Goal: Task Accomplishment & Management: Complete application form

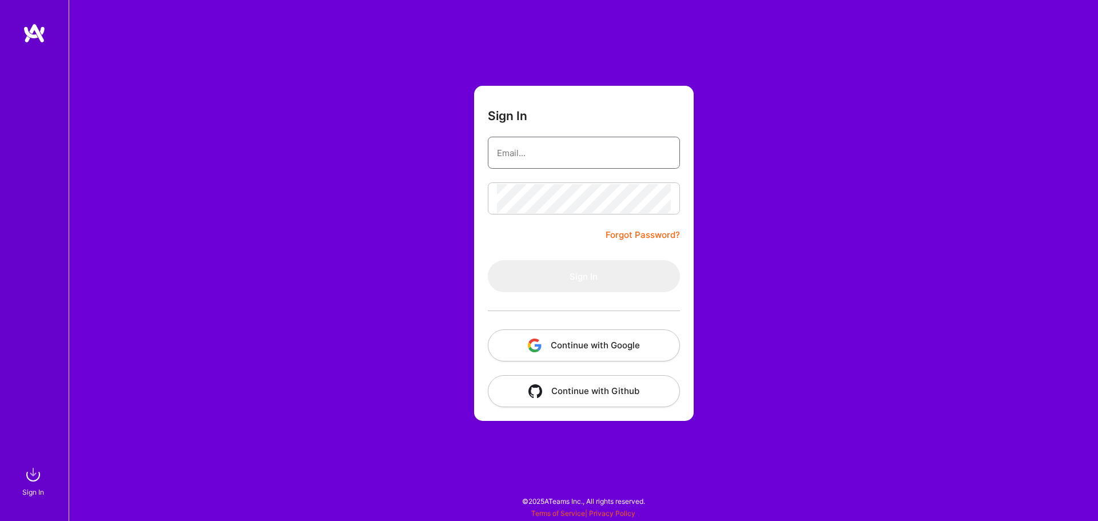
type input "[EMAIL_ADDRESS][DOMAIN_NAME]"
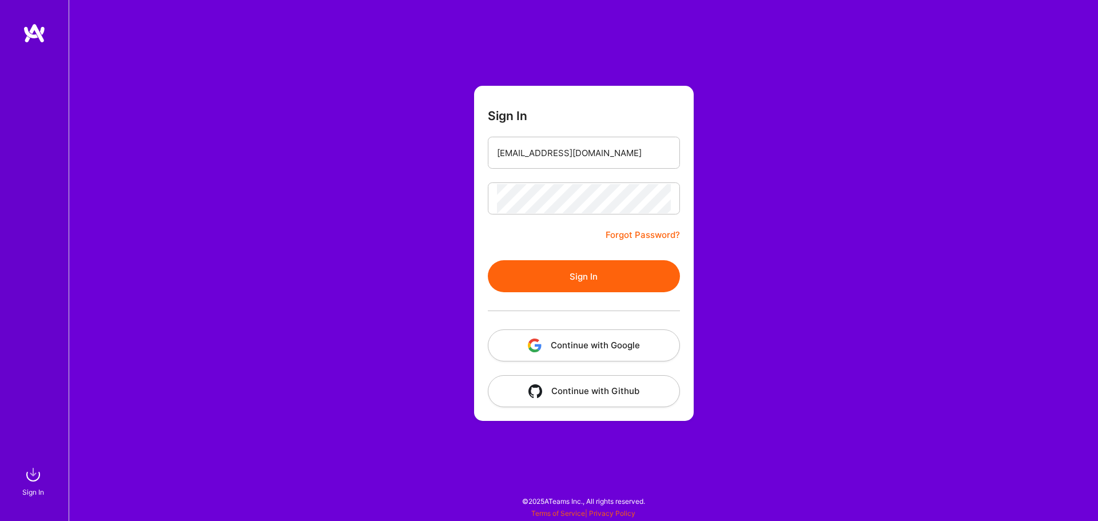
click at [892, 280] on div "Sign In [EMAIL_ADDRESS][DOMAIN_NAME] Forgot Password? Sign In Continue with Goo…" at bounding box center [584, 260] width 1030 height 521
click at [607, 273] on button "Sign In" at bounding box center [584, 276] width 192 height 32
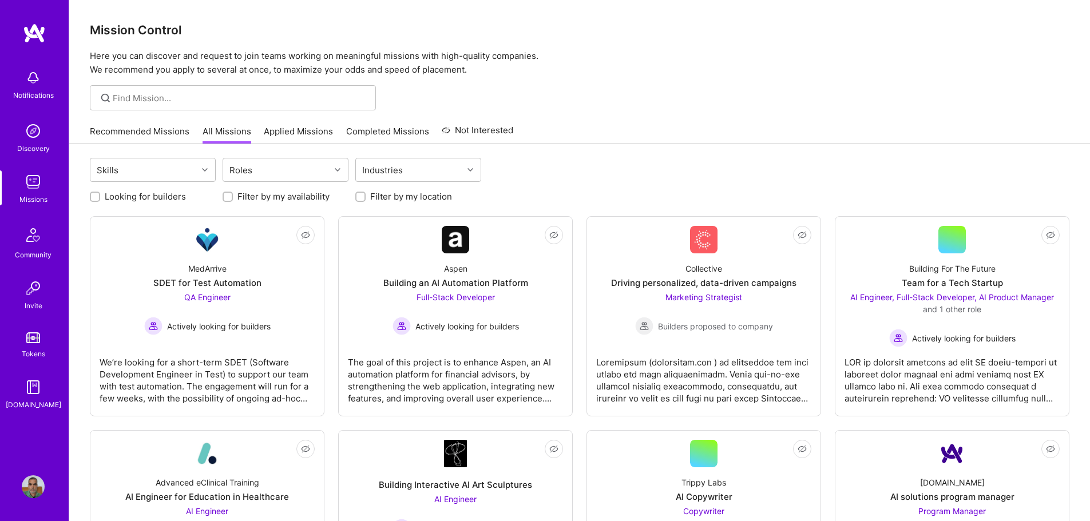
click at [300, 136] on link "Applied Missions" at bounding box center [298, 134] width 69 height 19
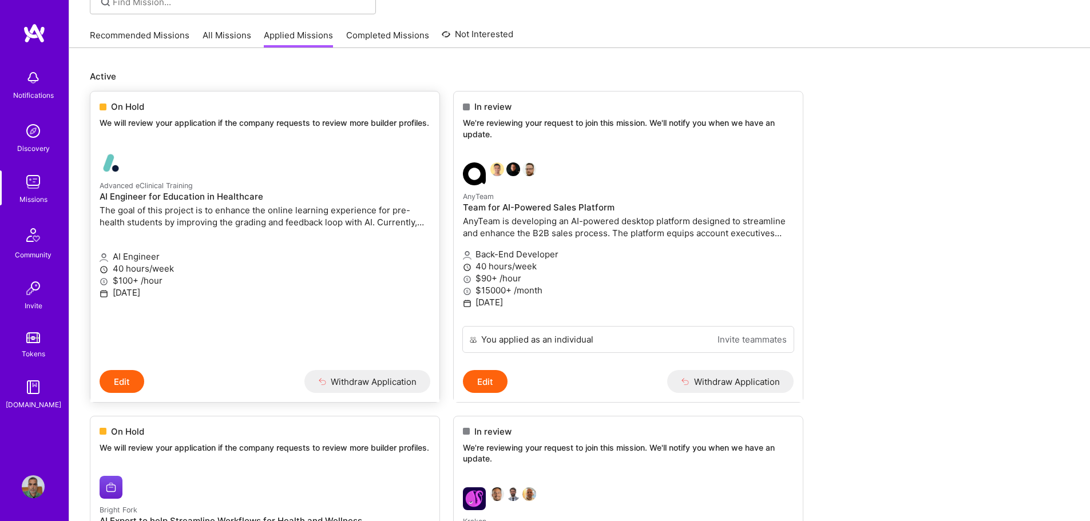
scroll to position [114, 0]
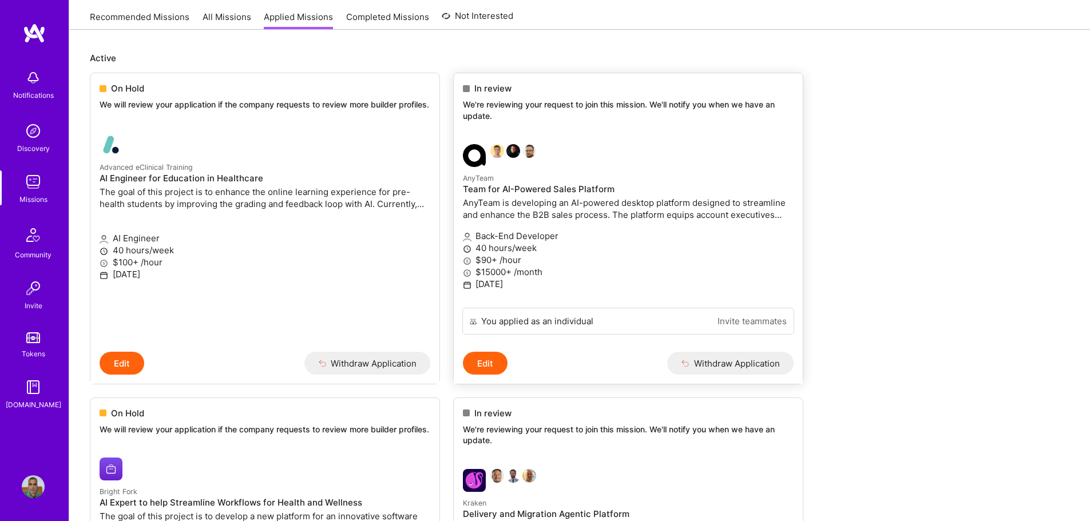
click at [651, 217] on p "AnyTeam is developing an AI-powered desktop platform designed to streamline and…" at bounding box center [628, 209] width 331 height 24
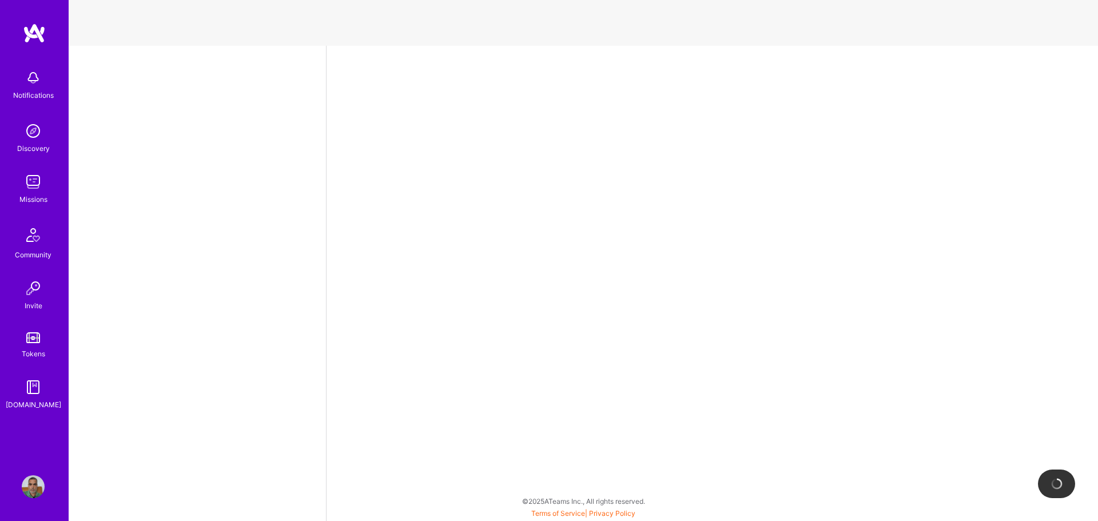
select select "IN"
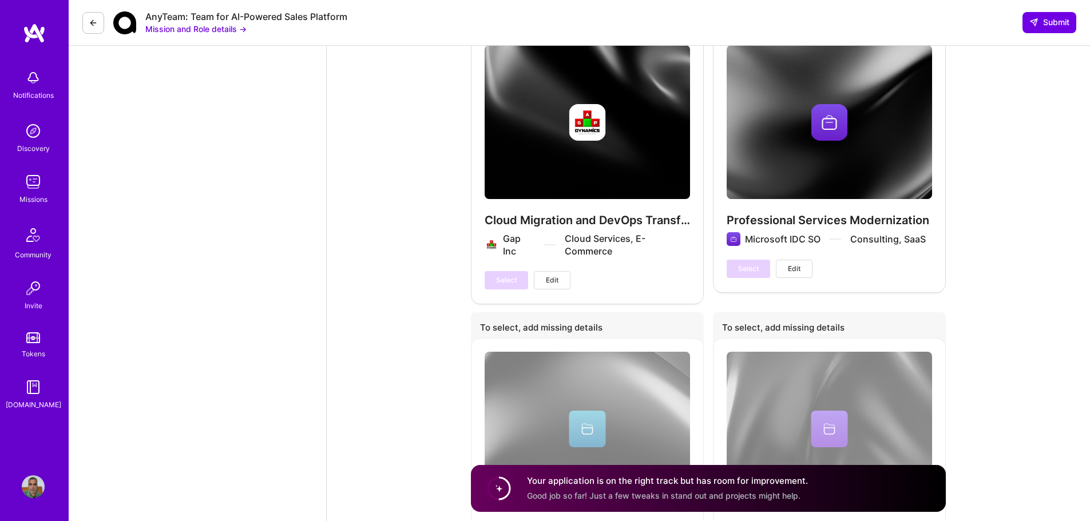
scroll to position [1727, 0]
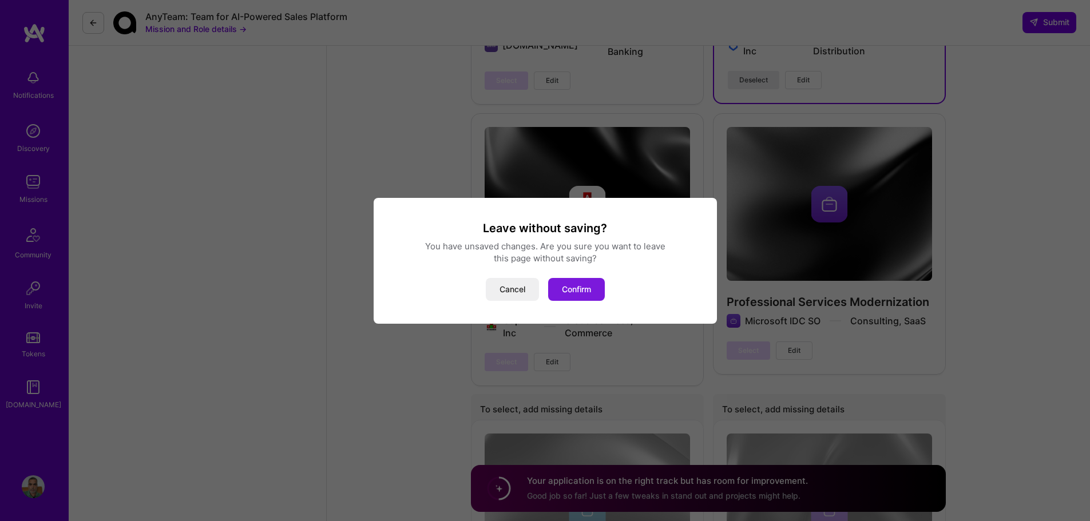
click at [597, 285] on button "Confirm" at bounding box center [576, 289] width 57 height 23
